Goal: Transaction & Acquisition: Register for event/course

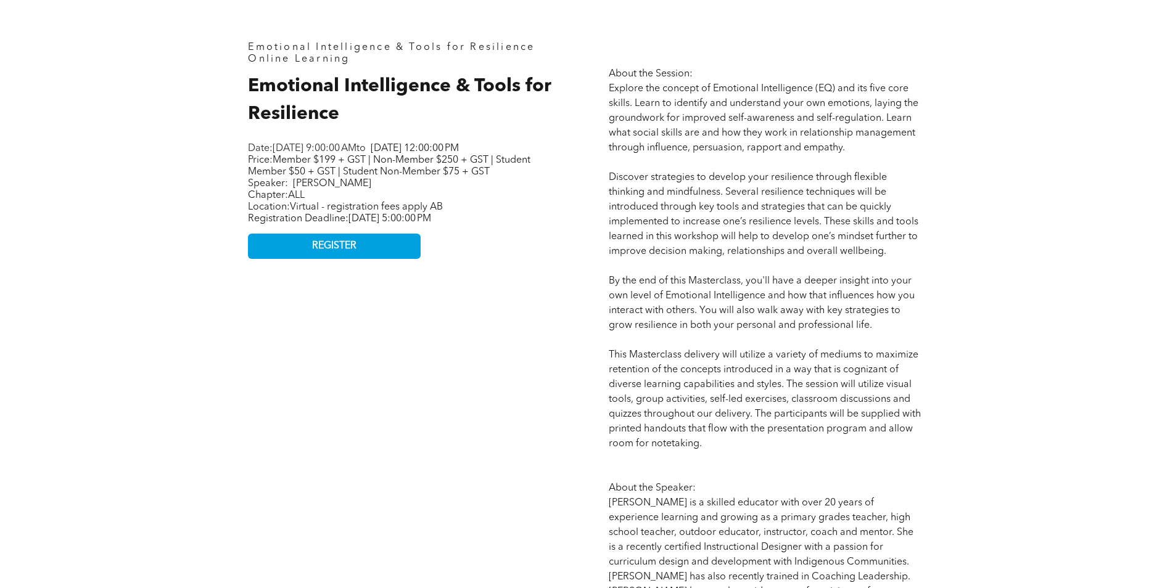
scroll to position [617, 0]
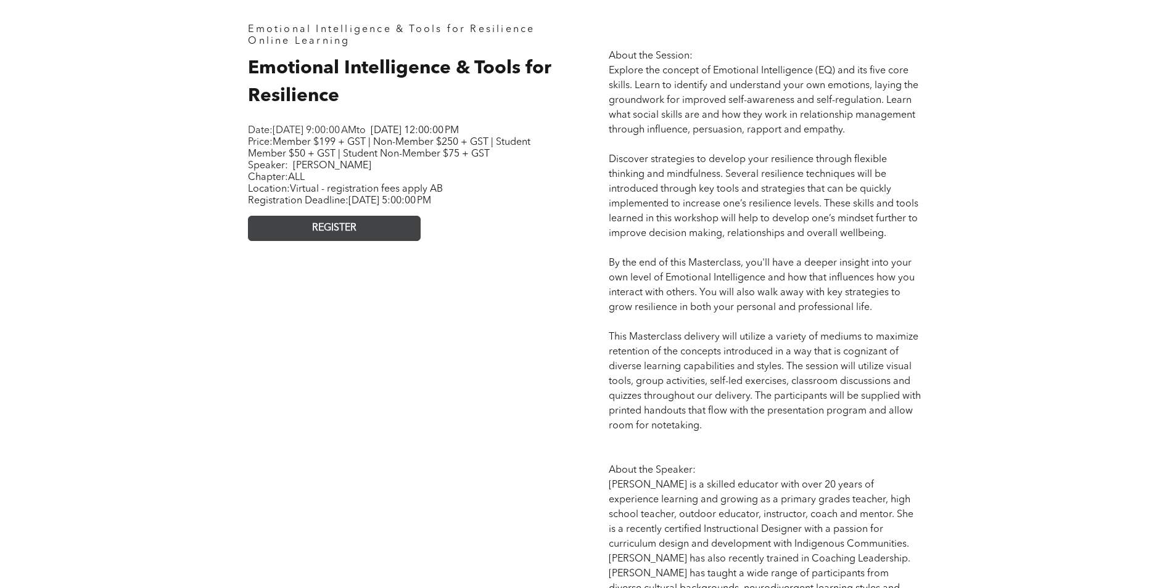
click at [338, 234] on span "REGISTER" at bounding box center [334, 229] width 44 height 12
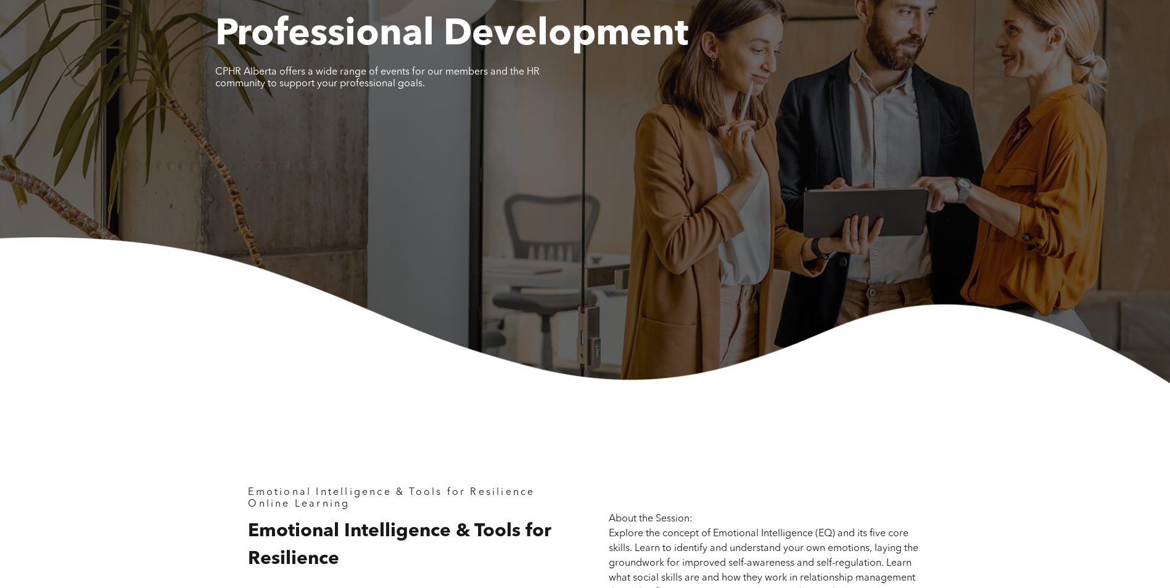
scroll to position [308, 0]
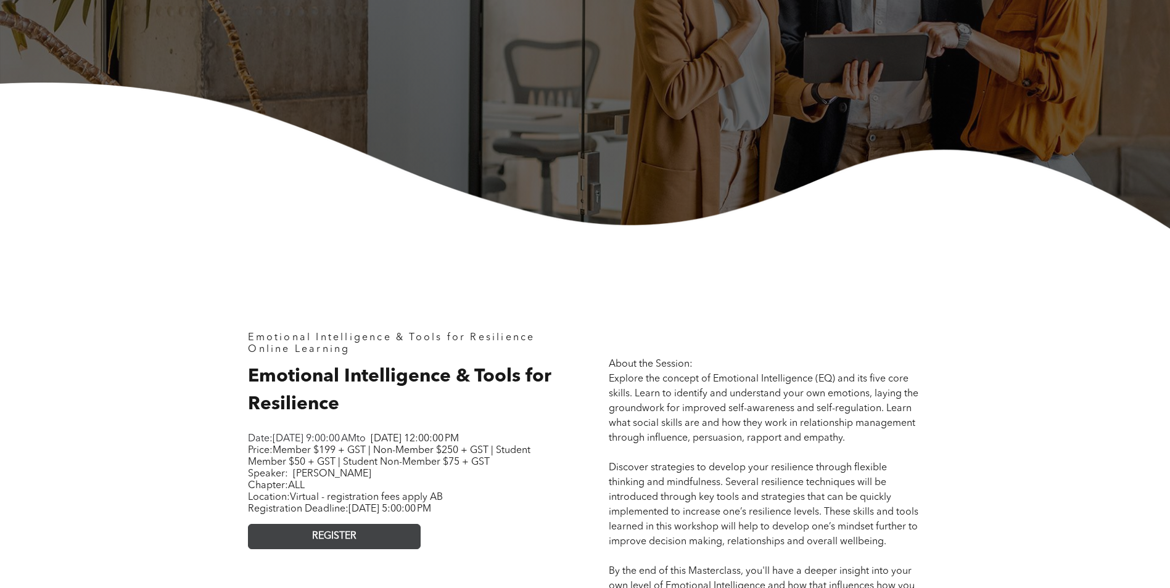
click at [345, 543] on span "REGISTER" at bounding box center [334, 537] width 44 height 12
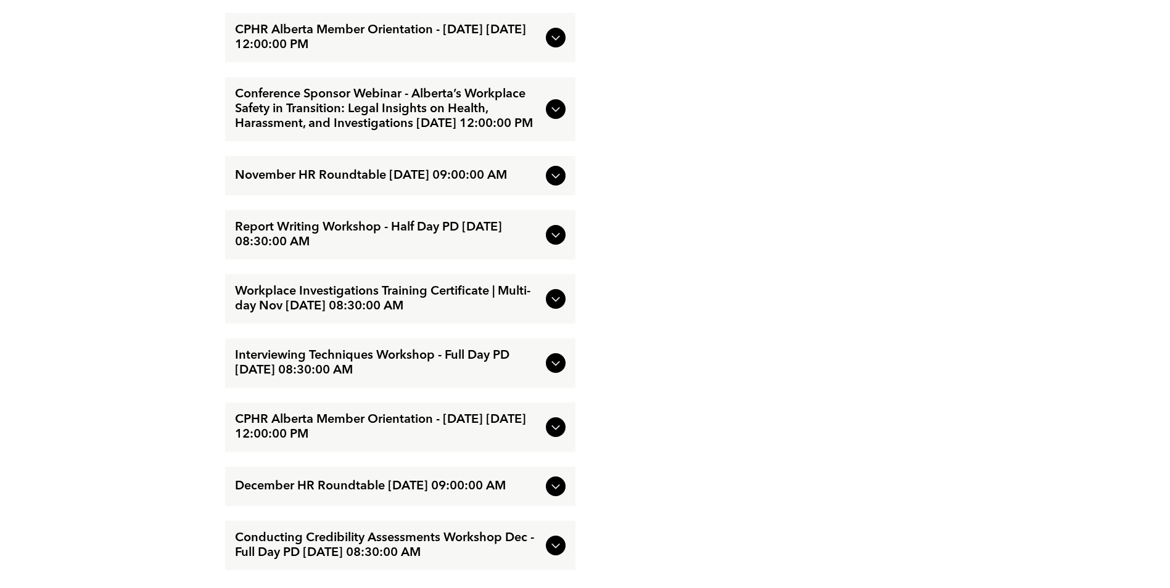
scroll to position [2404, 0]
